Goal: Find specific page/section

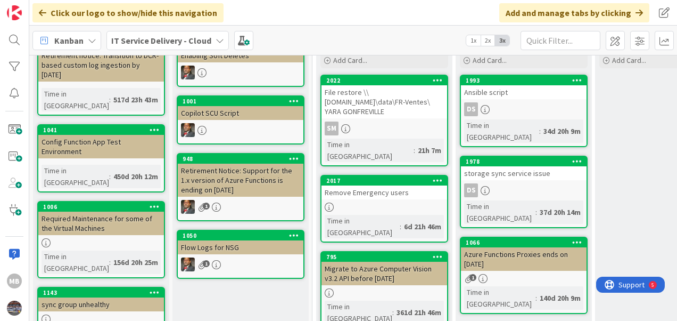
scroll to position [83, 0]
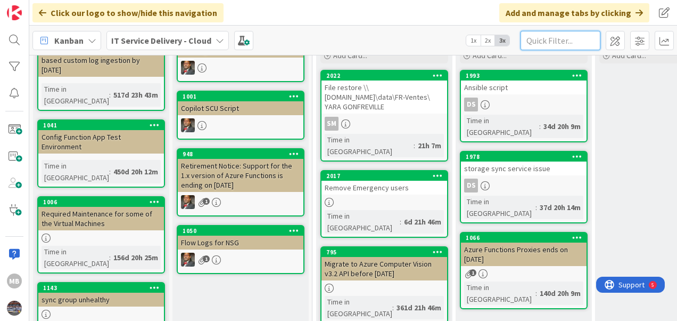
click at [538, 38] on input "text" at bounding box center [561, 40] width 80 height 19
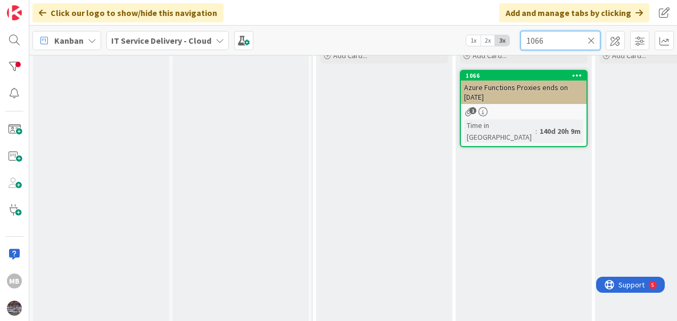
type input "1066"
click at [513, 95] on span "Azure Functions Proxies ends on [DATE]" at bounding box center [516, 92] width 104 height 19
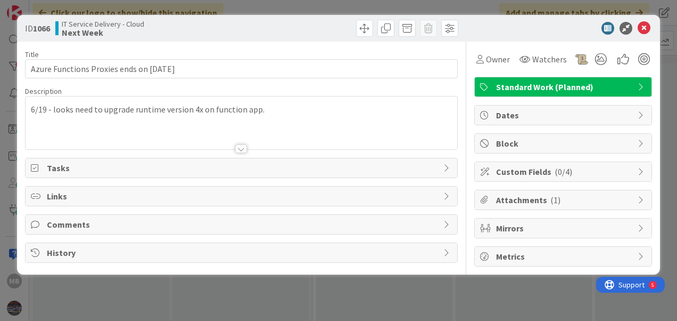
click at [242, 145] on div at bounding box center [241, 148] width 12 height 9
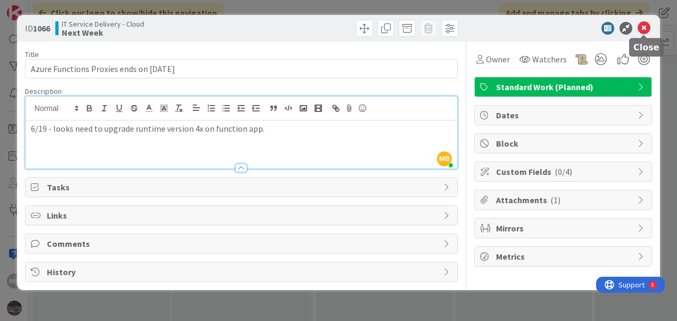
click at [644, 26] on icon at bounding box center [644, 28] width 13 height 13
